Goal: Task Accomplishment & Management: Manage account settings

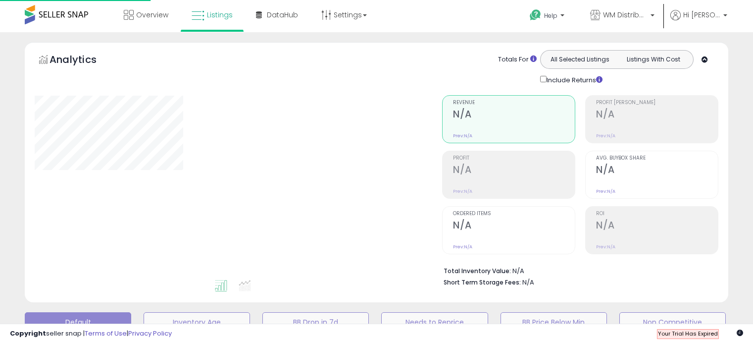
type input "*********"
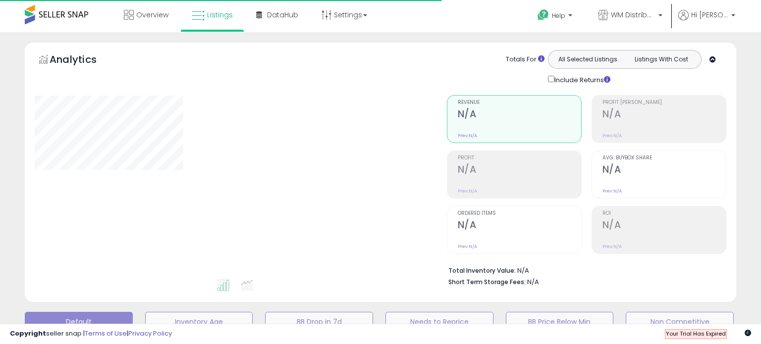
type input "*********"
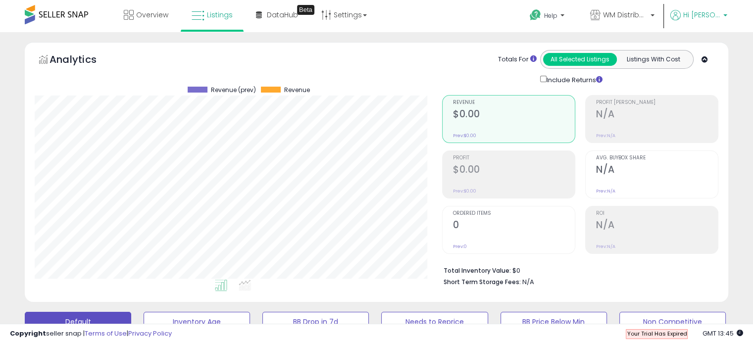
click at [713, 20] on p "Hi [PERSON_NAME]" at bounding box center [699, 16] width 57 height 12
click at [707, 43] on li "Account" at bounding box center [704, 53] width 41 height 25
click at [709, 52] on link "Account" at bounding box center [705, 52] width 26 height 9
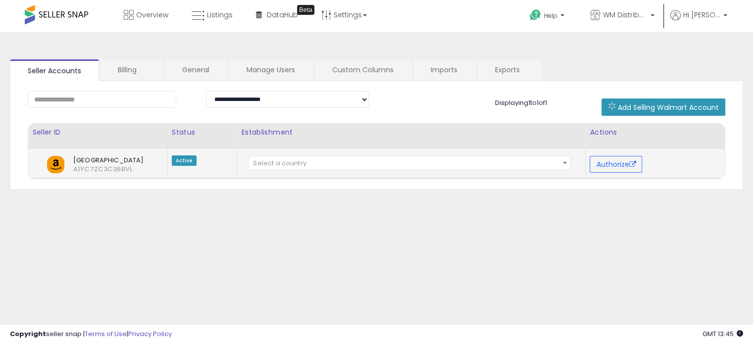
click at [103, 158] on span "[GEOGRAPHIC_DATA]" at bounding box center [105, 160] width 79 height 9
click at [126, 64] on link "Billing" at bounding box center [131, 69] width 63 height 21
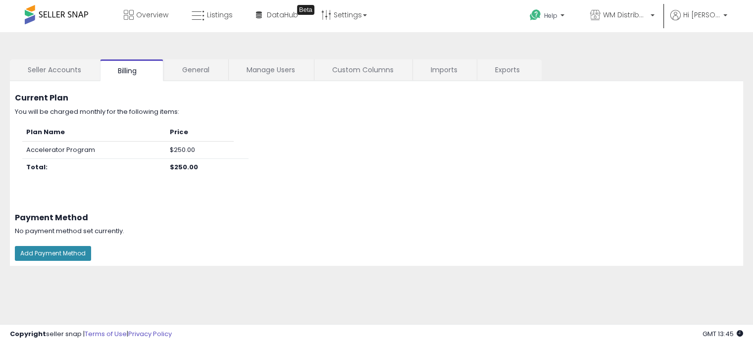
click at [81, 254] on button "Add Payment Method" at bounding box center [53, 253] width 76 height 15
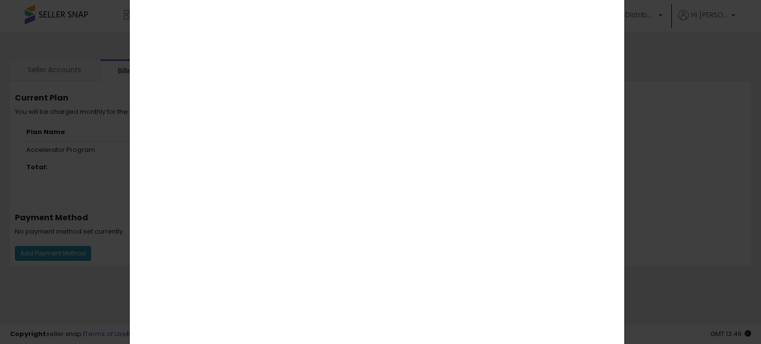
scroll to position [149, 0]
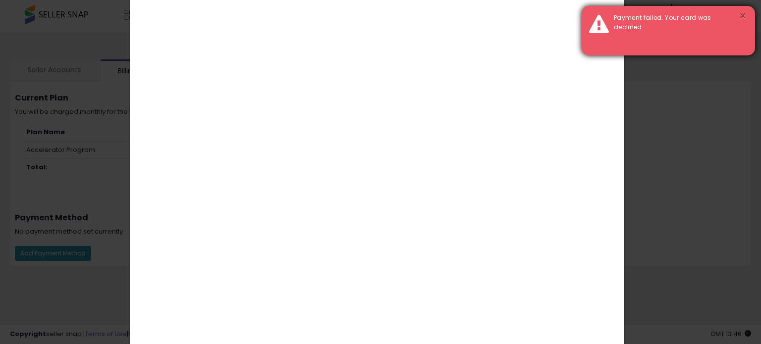
click at [741, 11] on button "×" at bounding box center [742, 16] width 8 height 12
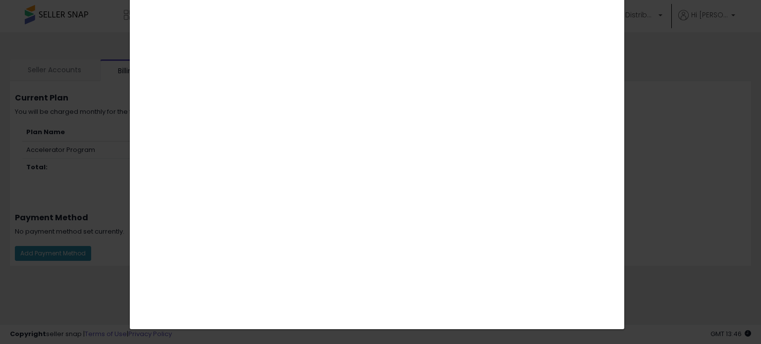
scroll to position [0, 0]
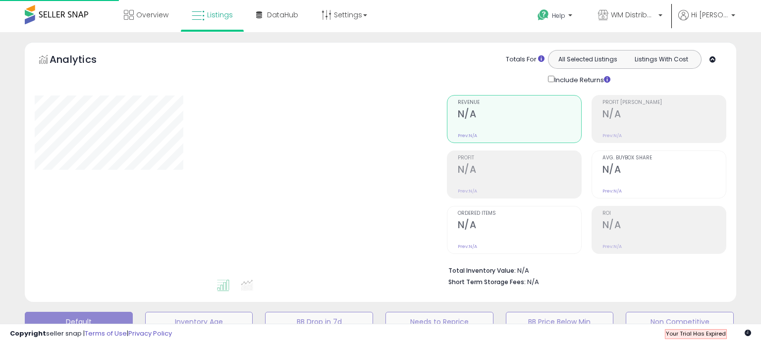
type input "*********"
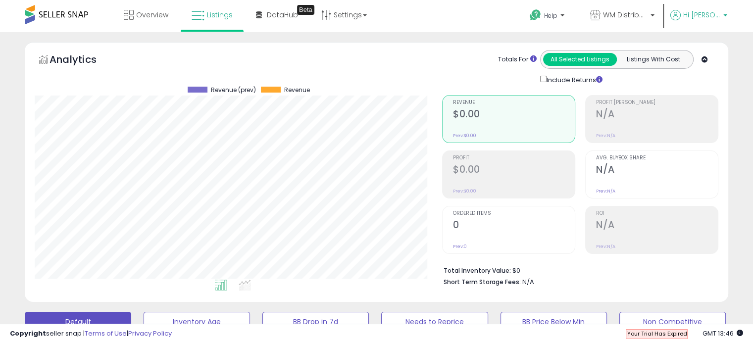
click at [687, 11] on p "Hi [PERSON_NAME]" at bounding box center [699, 16] width 57 height 12
click at [707, 53] on link "Account" at bounding box center [705, 52] width 26 height 9
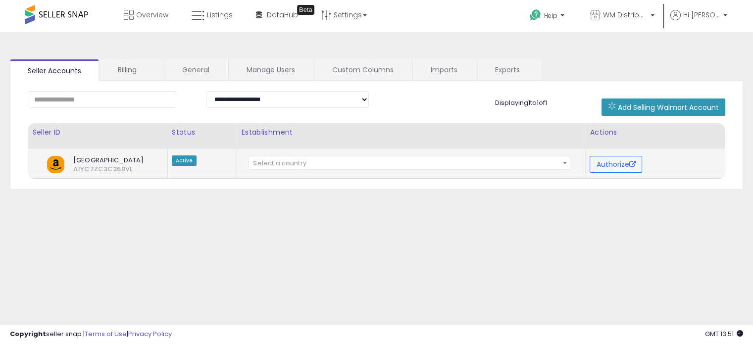
click at [98, 163] on span "[GEOGRAPHIC_DATA]" at bounding box center [105, 160] width 79 height 9
click at [634, 158] on button "Authorize" at bounding box center [616, 164] width 53 height 17
click at [725, 15] on b at bounding box center [726, 17] width 4 height 7
click at [704, 51] on link "Account" at bounding box center [705, 52] width 26 height 9
click at [103, 159] on span "North America" at bounding box center [105, 160] width 79 height 9
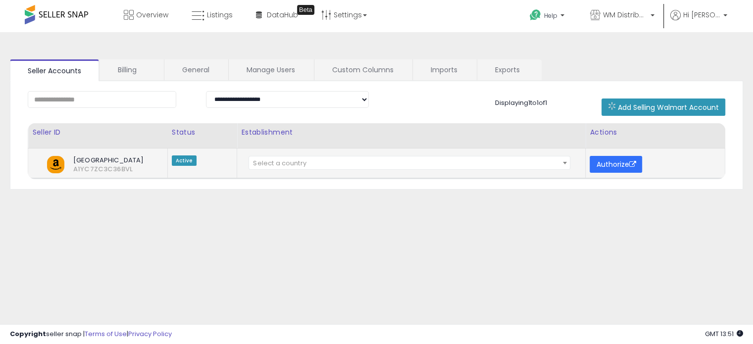
click at [626, 168] on button "Authorize" at bounding box center [616, 164] width 53 height 17
click at [606, 13] on p "WM Distribution" at bounding box center [622, 16] width 64 height 12
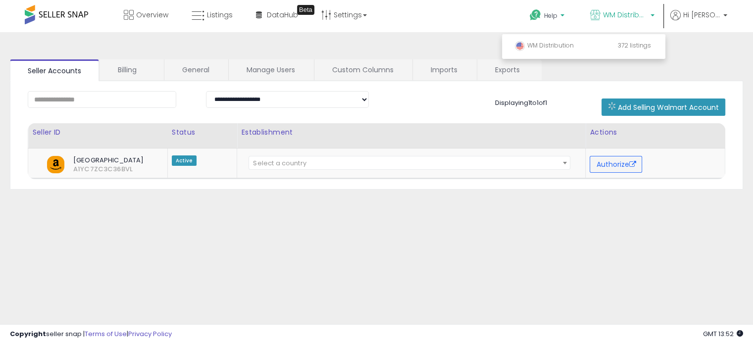
click at [566, 13] on p "Help" at bounding box center [548, 16] width 38 height 11
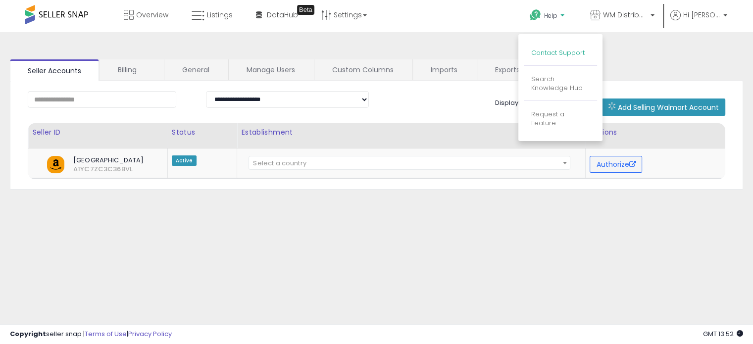
click at [563, 56] on link "Contact Support" at bounding box center [557, 52] width 53 height 9
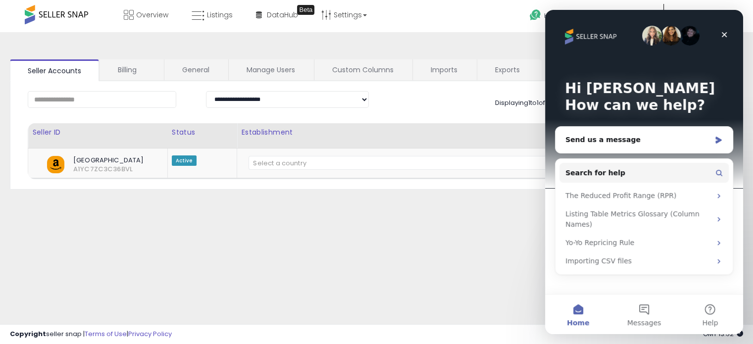
click at [465, 180] on div "**********" at bounding box center [377, 135] width 734 height 108
click at [430, 223] on div "**********" at bounding box center [376, 247] width 743 height 411
click at [143, 66] on link "Billing" at bounding box center [131, 69] width 63 height 21
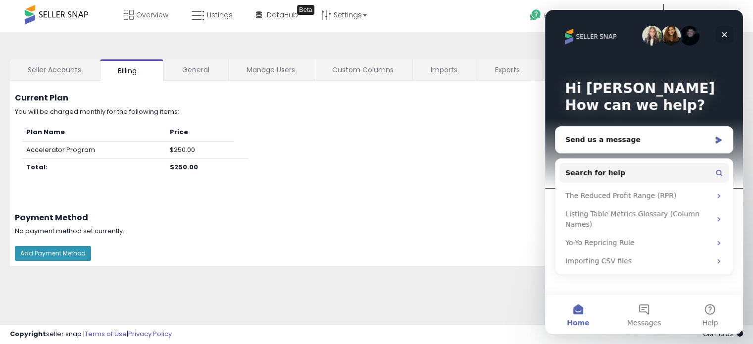
click at [720, 34] on div "Close" at bounding box center [725, 35] width 18 height 18
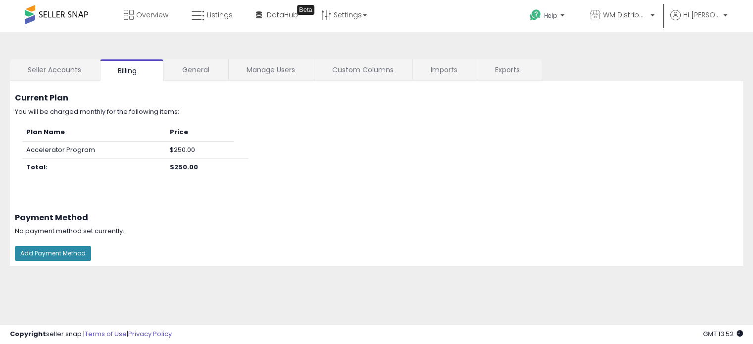
click at [21, 248] on button "Add Payment Method" at bounding box center [53, 253] width 76 height 15
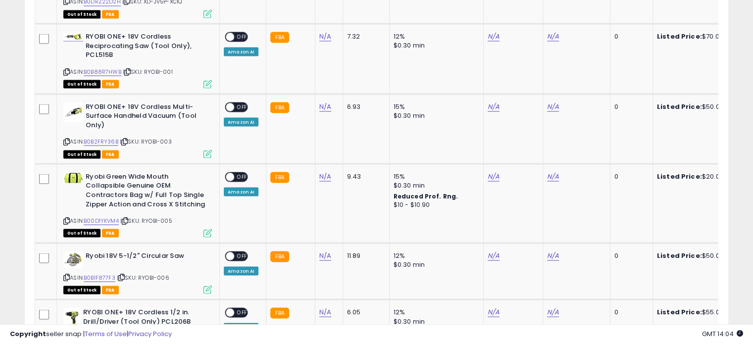
scroll to position [1882, 0]
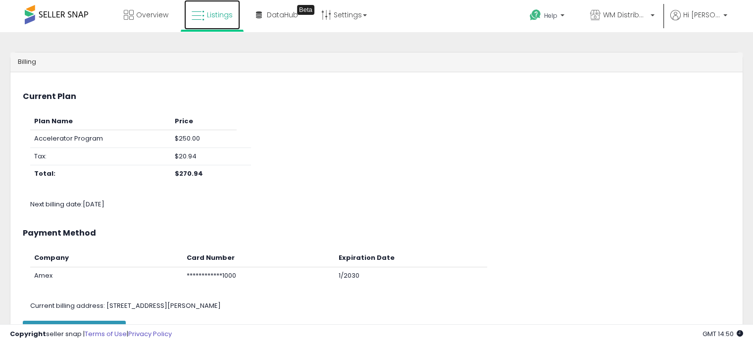
click at [199, 21] on icon at bounding box center [198, 15] width 13 height 13
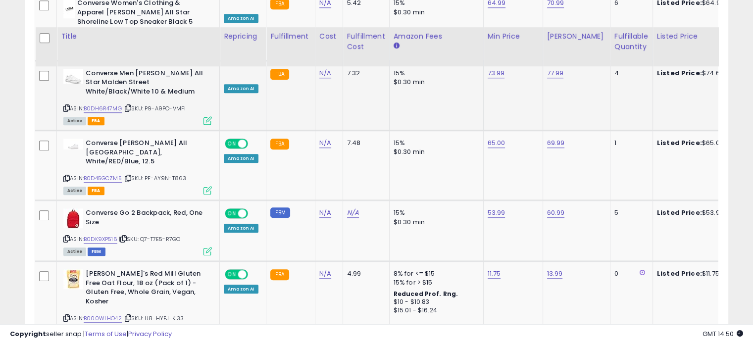
scroll to position [892, 0]
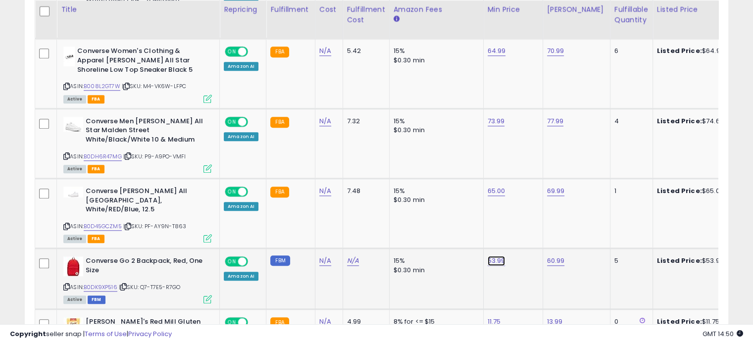
click at [488, 256] on link "53.99" at bounding box center [497, 261] width 18 height 10
type input "*"
type input "**"
click at [523, 231] on icon "submit" at bounding box center [520, 231] width 6 height 6
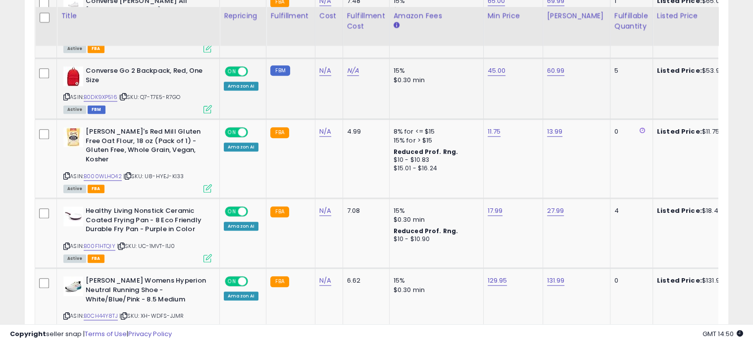
scroll to position [1090, 0]
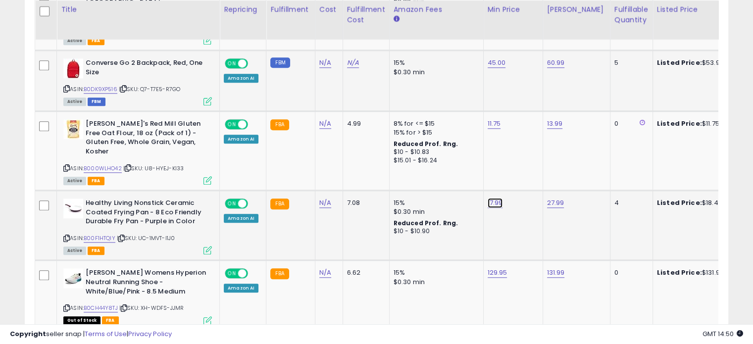
click at [488, 198] on link "17.99" at bounding box center [495, 203] width 15 height 10
drag, startPoint x: 466, startPoint y: 164, endPoint x: 403, endPoint y: 166, distance: 62.4
click at [403, 166] on tbody "Fila Men's A-High Sneaker, White/White/White, 8 ASIN: B084KTRJVR | SKU: 0F-AQ1D…" at bounding box center [745, 312] width 1421 height 1764
type input "*****"
click at [527, 168] on button "submit" at bounding box center [518, 163] width 17 height 15
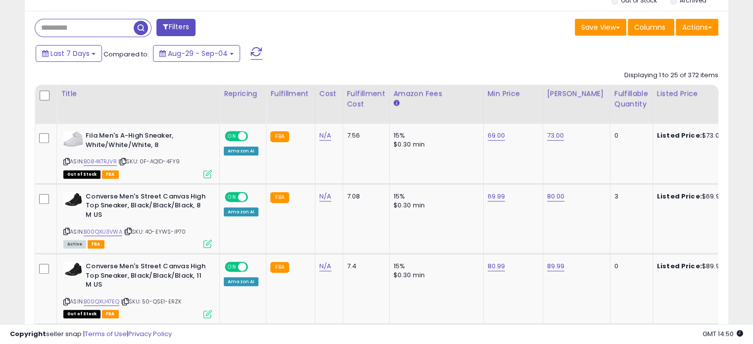
scroll to position [99, 0]
